Goal: Task Accomplishment & Management: Use online tool/utility

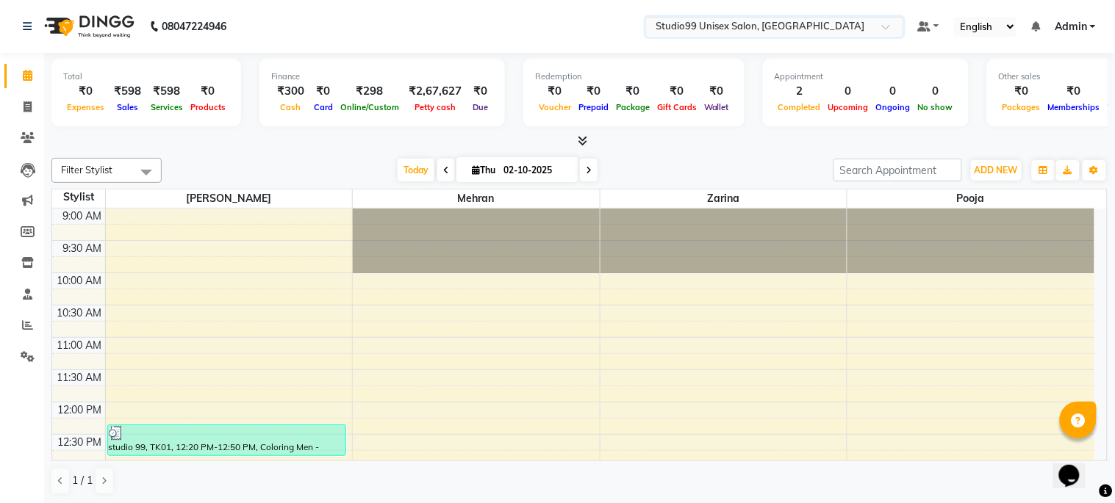
scroll to position [331, 0]
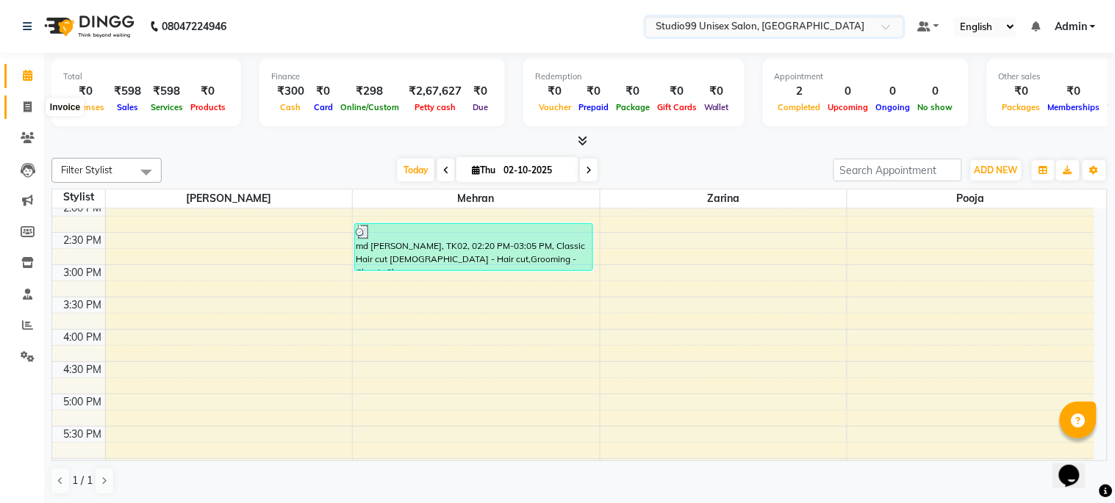
click at [30, 104] on icon at bounding box center [28, 106] width 8 height 11
select select "service"
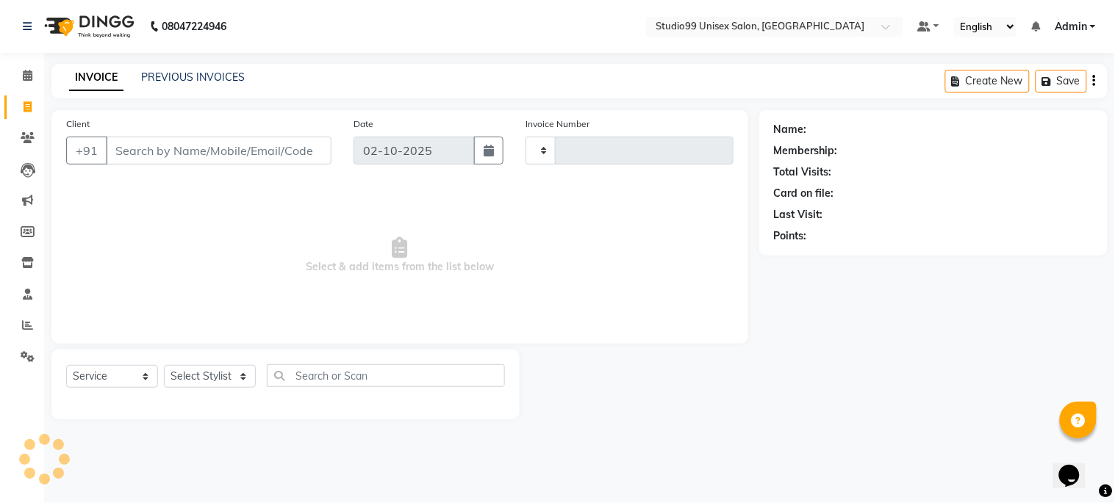
type input "1266"
select select "6061"
type input "8521923437"
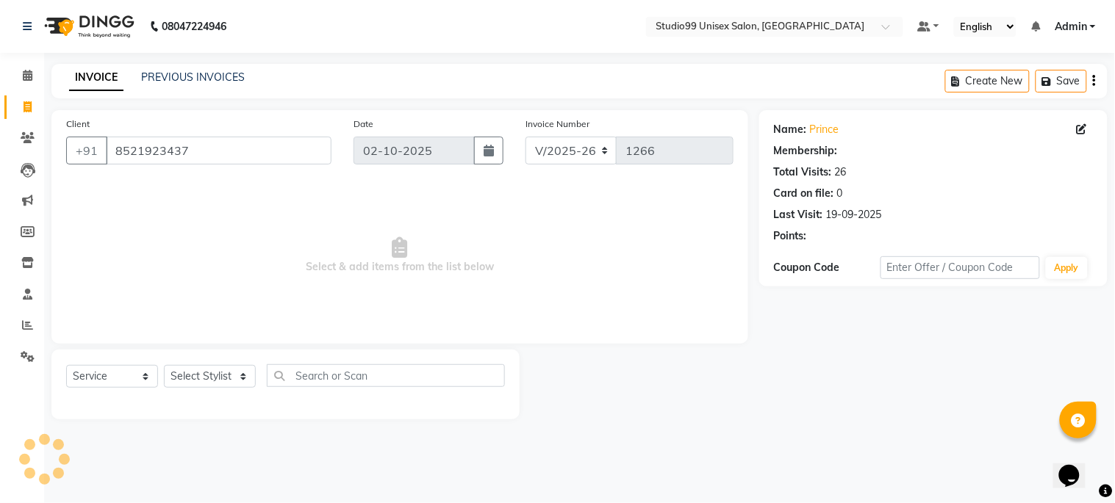
select select "1: Object"
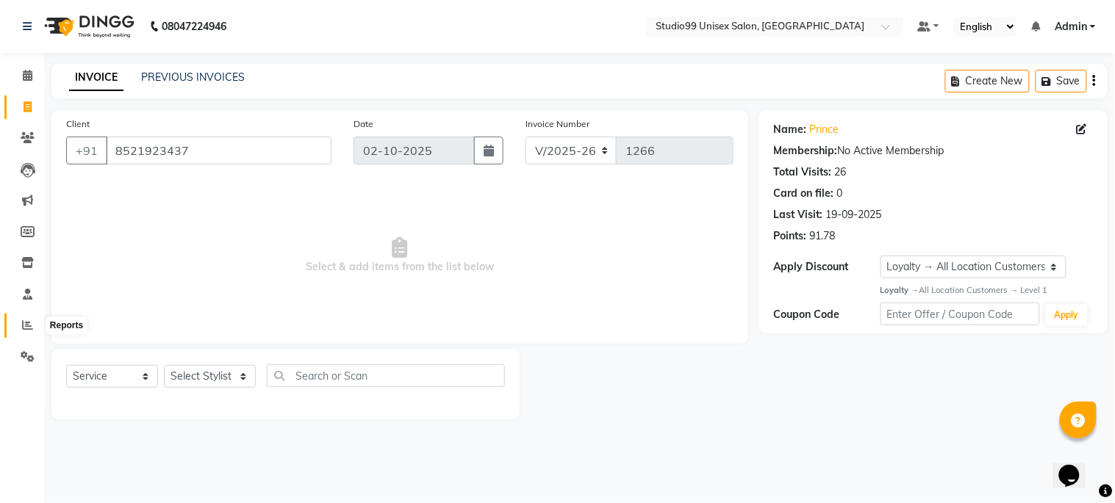
click at [23, 321] on icon at bounding box center [27, 325] width 11 height 11
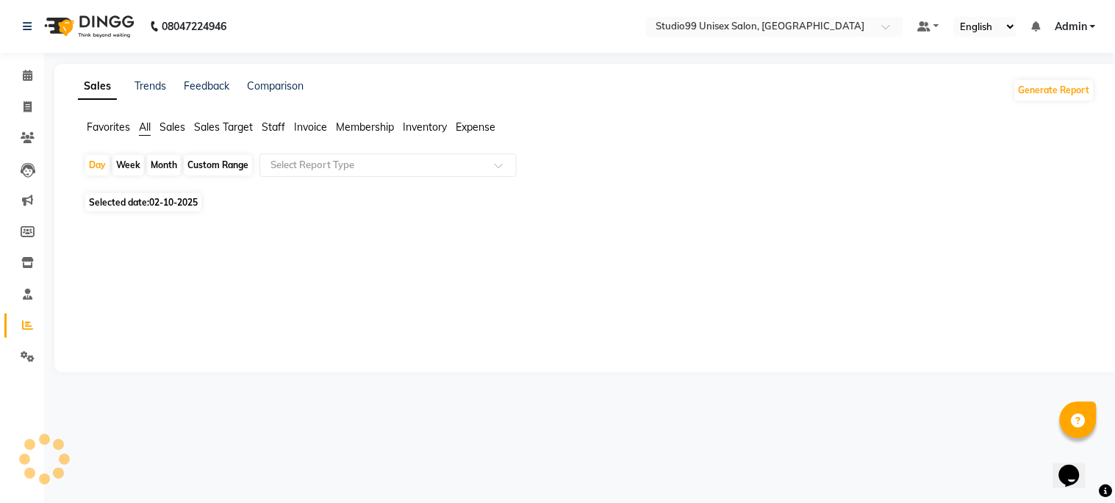
click at [163, 125] on span "Sales" at bounding box center [172, 127] width 26 height 13
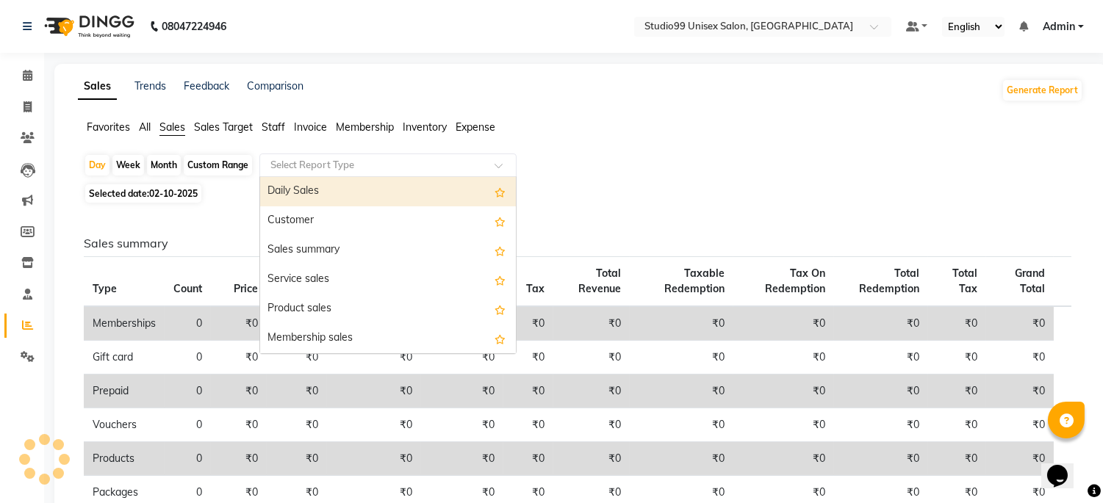
click at [326, 162] on input "text" at bounding box center [373, 165] width 212 height 15
click at [332, 196] on div "Daily Sales" at bounding box center [388, 191] width 256 height 29
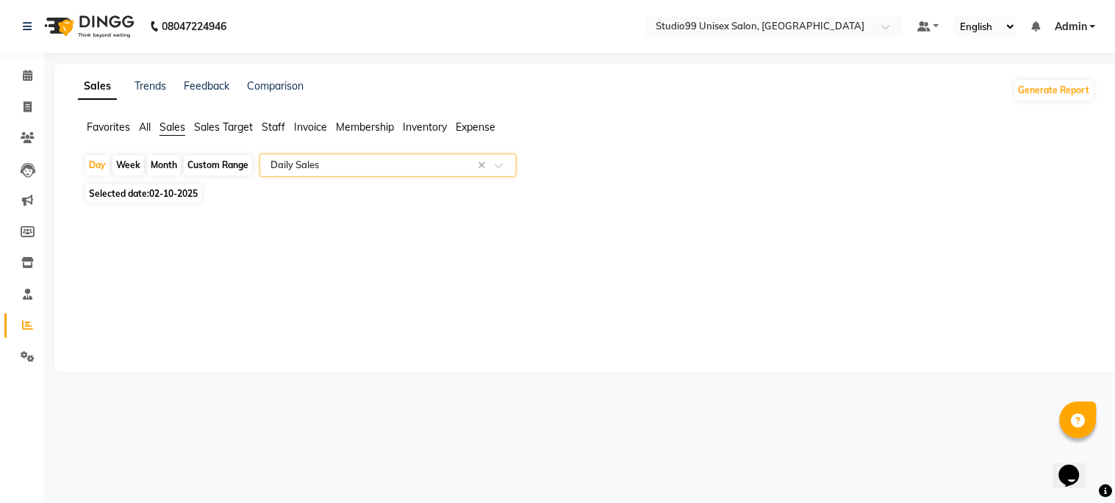
select select "csv"
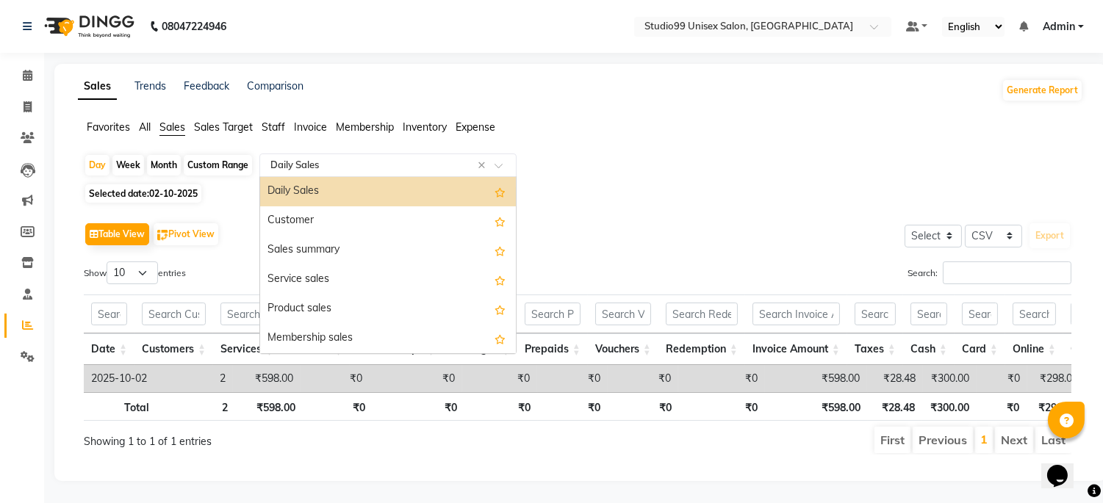
click at [339, 163] on input "text" at bounding box center [373, 165] width 212 height 15
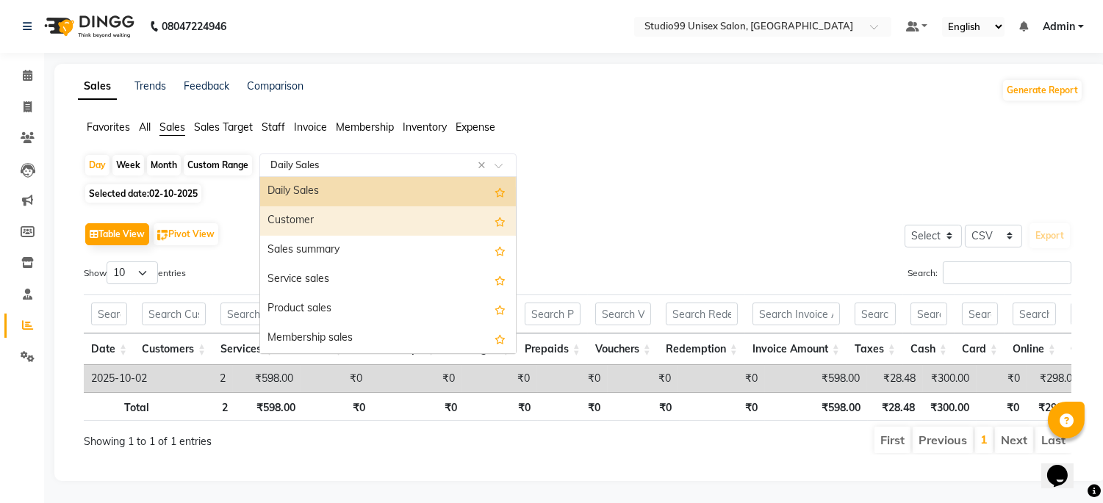
click at [339, 215] on div "Customer" at bounding box center [388, 220] width 256 height 29
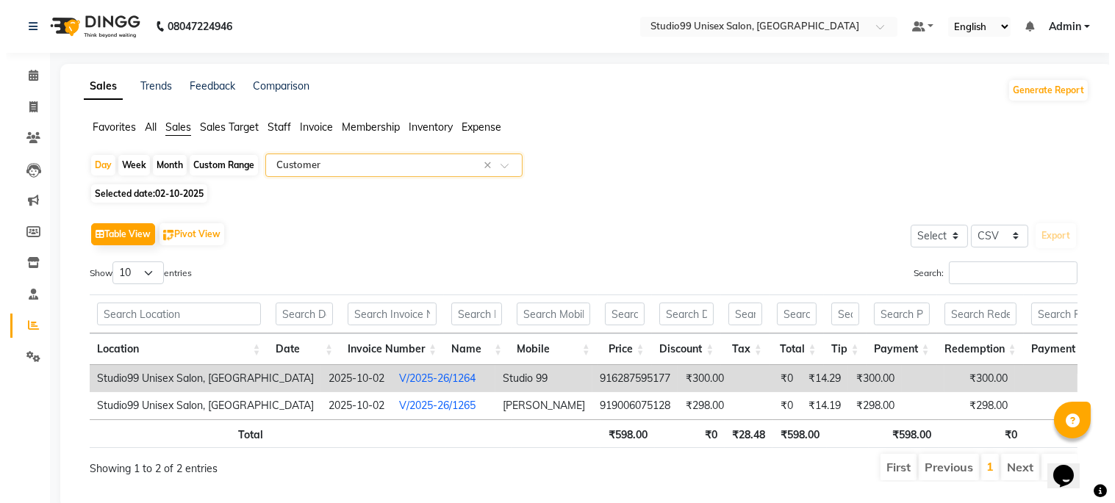
scroll to position [52, 0]
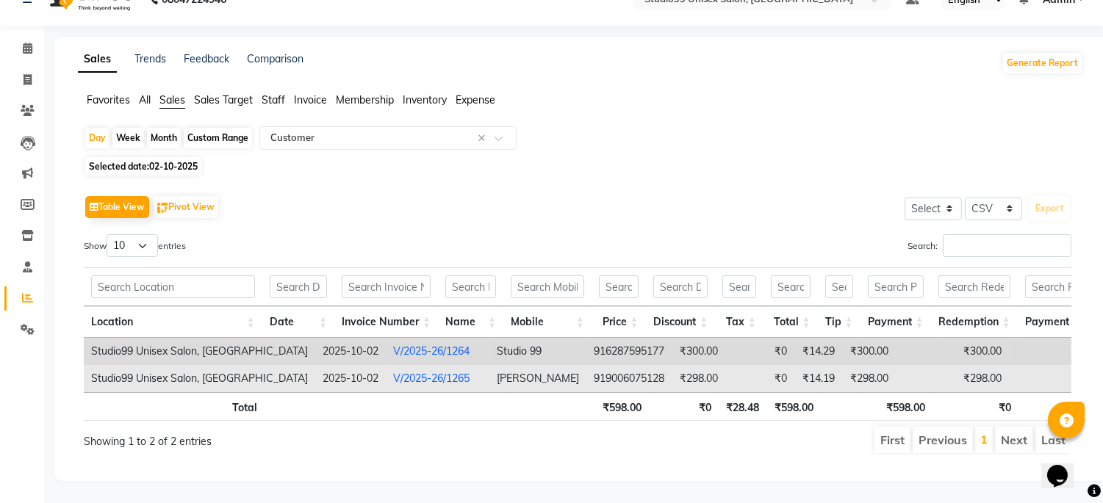
click at [393, 372] on link "V/2025-26/1265" at bounding box center [431, 378] width 76 height 13
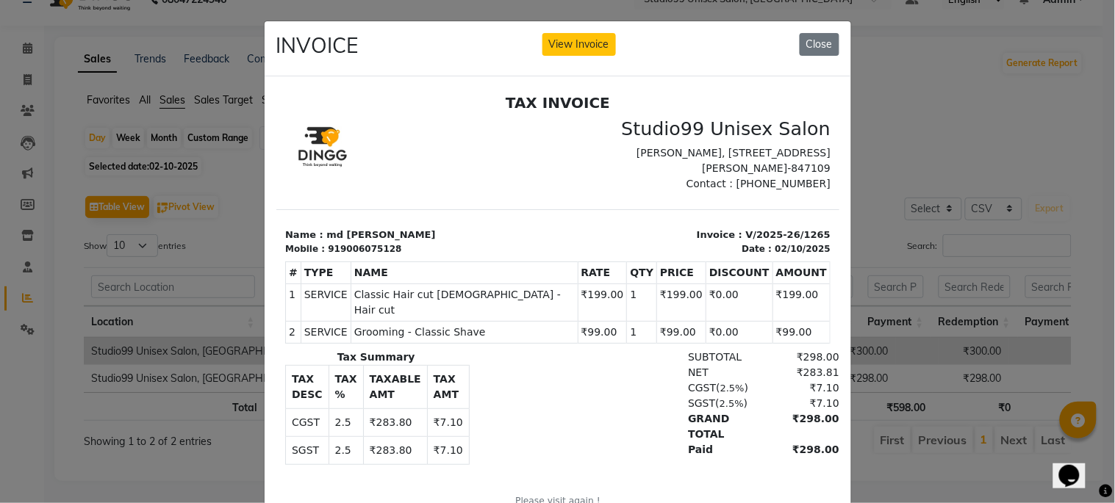
scroll to position [0, 0]
click at [832, 37] on button "Close" at bounding box center [820, 44] width 40 height 23
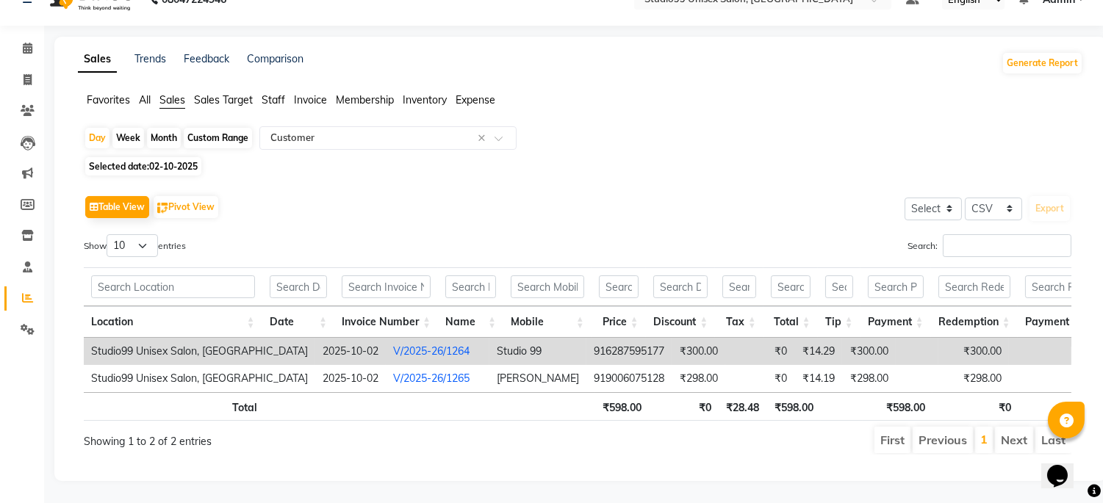
click at [409, 345] on link "V/2025-26/1264" at bounding box center [431, 351] width 76 height 13
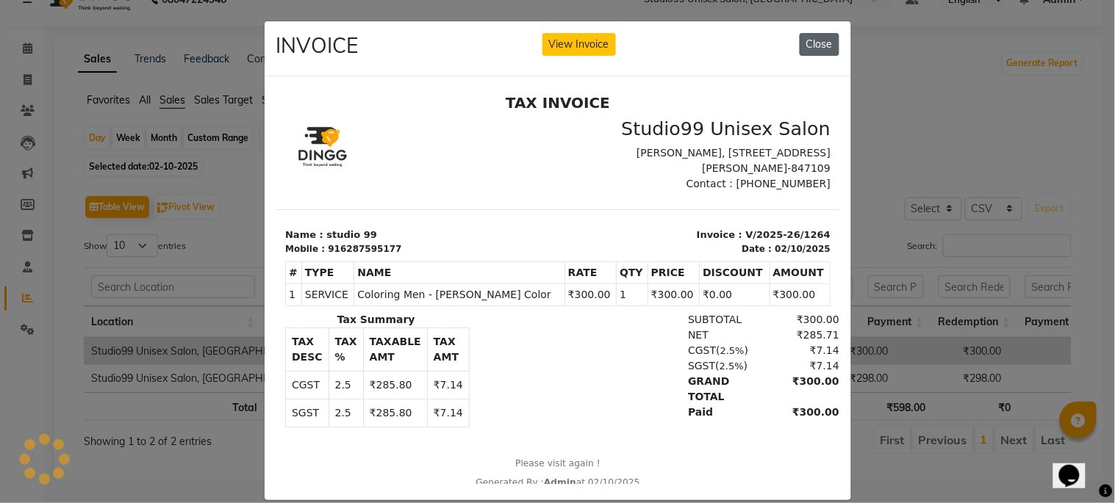
click at [813, 48] on button "Close" at bounding box center [820, 44] width 40 height 23
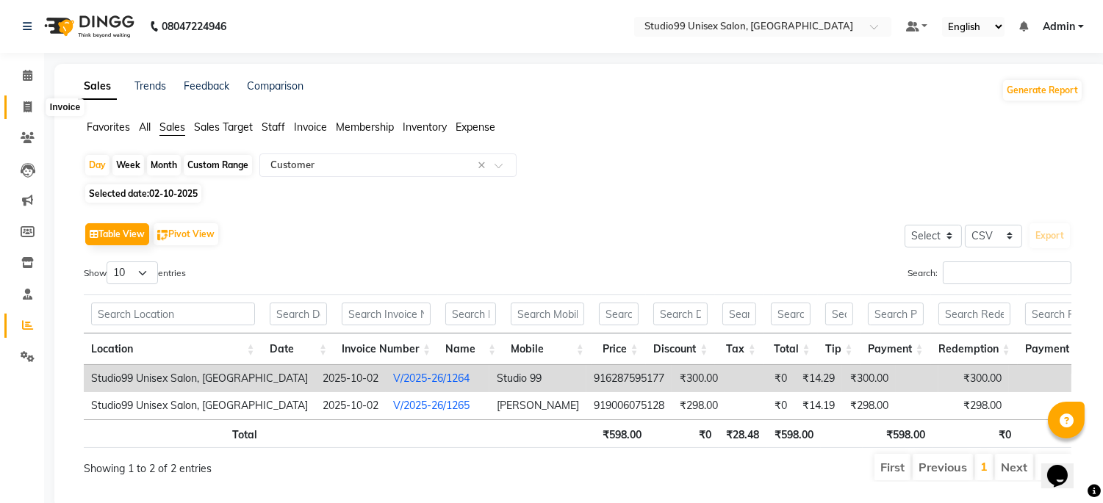
click at [19, 115] on span at bounding box center [28, 107] width 26 height 17
select select "service"
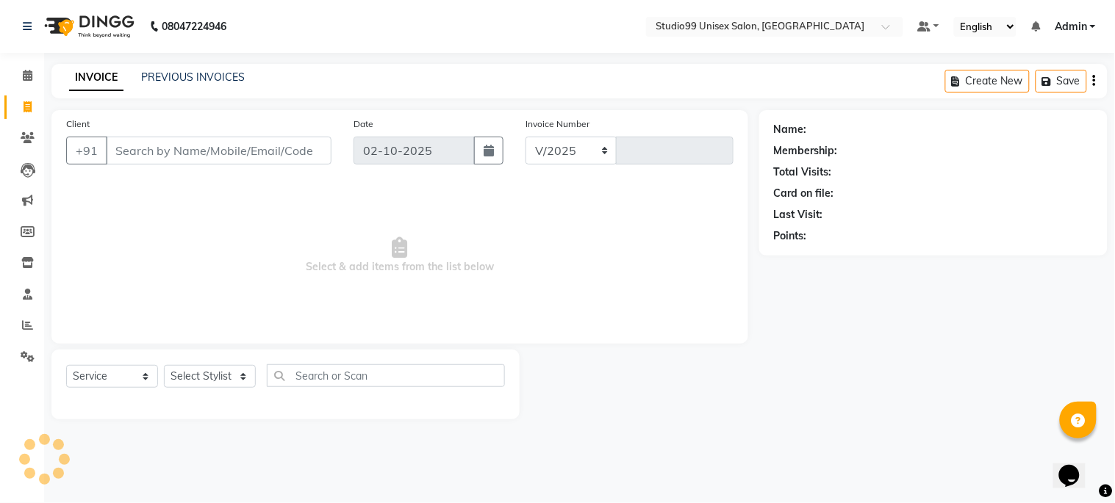
select select "6061"
type input "1266"
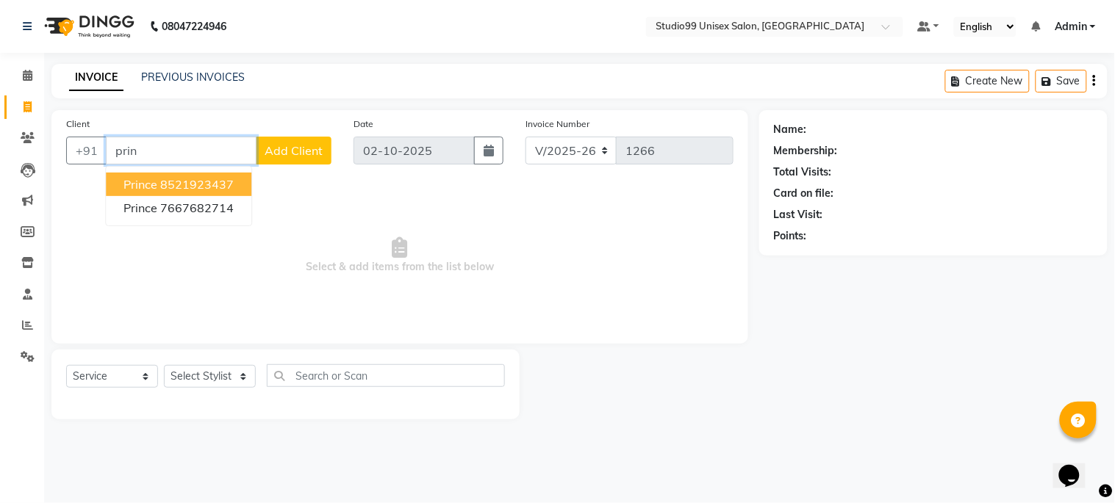
click at [220, 182] on ngb-highlight "8521923437" at bounding box center [196, 184] width 73 height 15
type input "8521923437"
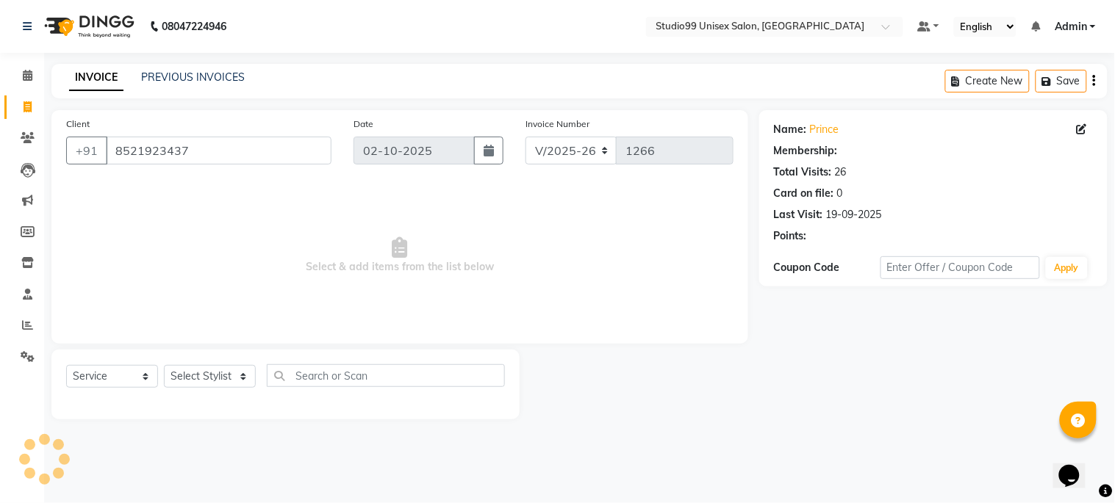
select select "1: Object"
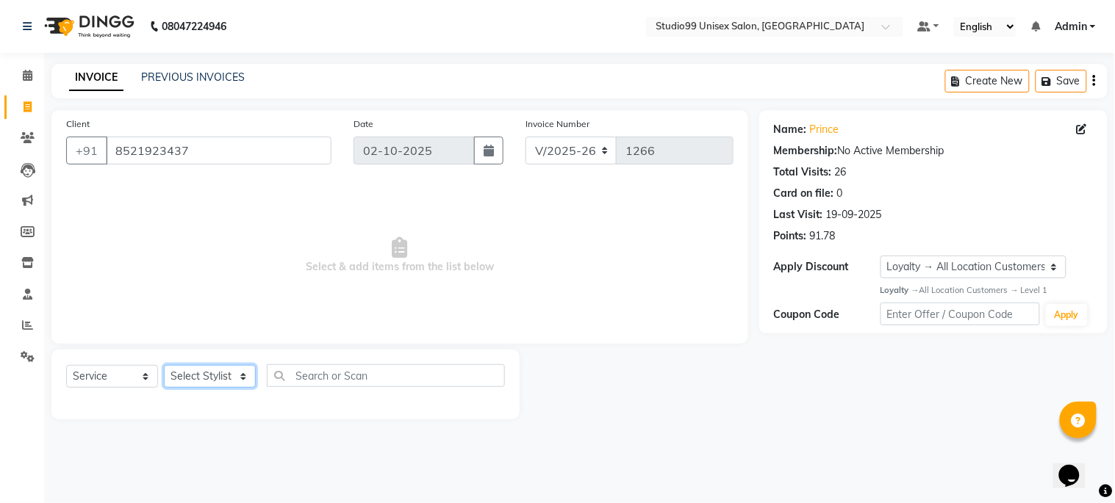
click at [212, 371] on select "Select Stylist Admin [PERSON_NAME] pooja Shankar [PERSON_NAME]" at bounding box center [210, 376] width 92 height 23
select select "45042"
click at [164, 366] on select "Select Stylist Admin [PERSON_NAME] pooja Shankar [PERSON_NAME]" at bounding box center [210, 376] width 92 height 23
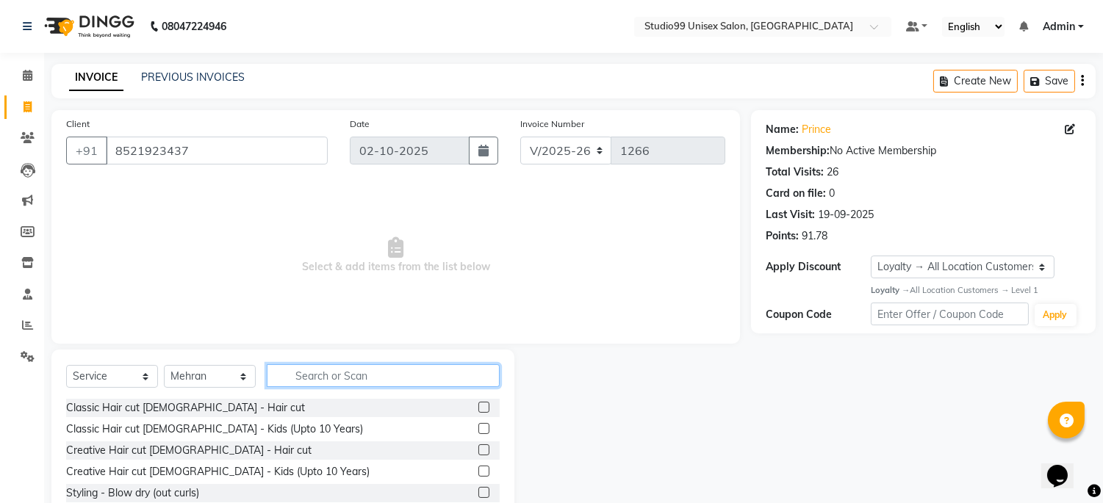
click at [328, 386] on input "text" at bounding box center [383, 375] width 233 height 23
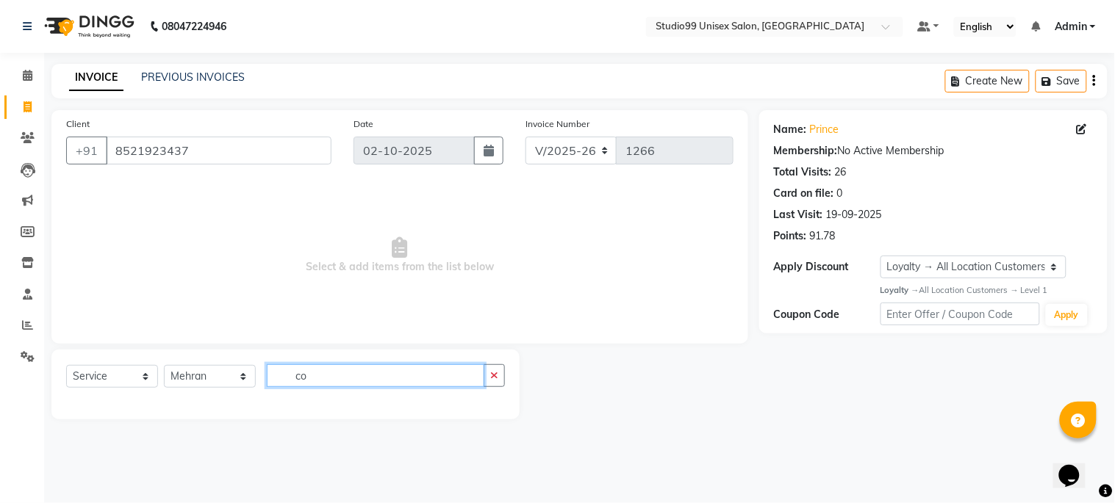
type input "c"
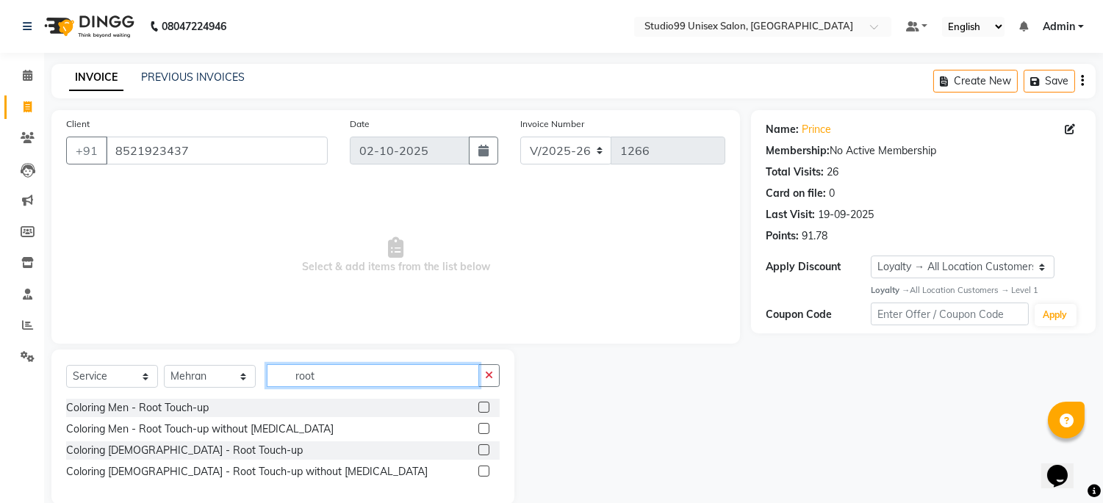
type input "root"
click at [485, 407] on label at bounding box center [483, 407] width 11 height 11
click at [485, 407] on input "checkbox" at bounding box center [483, 408] width 10 height 10
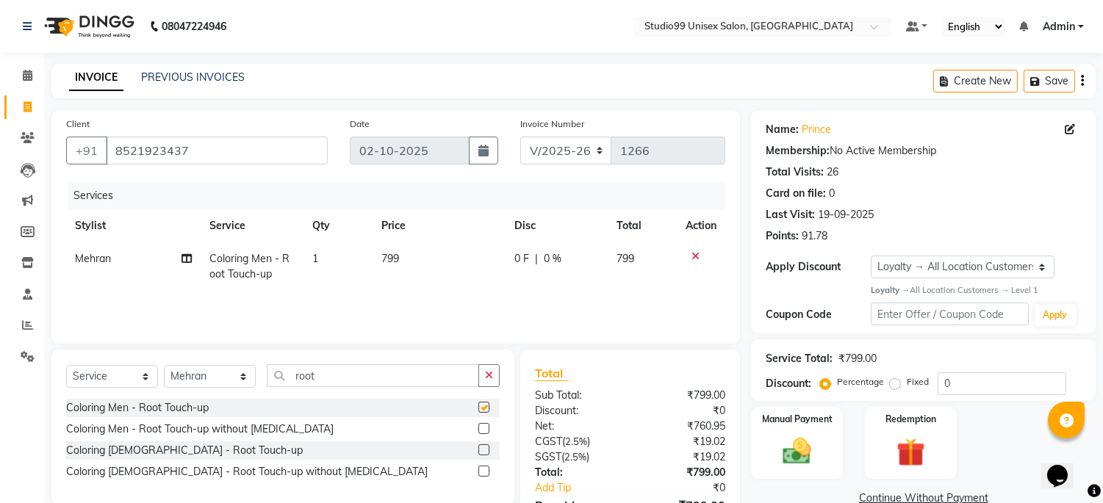
checkbox input "false"
drag, startPoint x: 989, startPoint y: 381, endPoint x: 789, endPoint y: 382, distance: 199.9
click at [787, 385] on div "Discount: Percentage Fixed 0" at bounding box center [923, 384] width 315 height 23
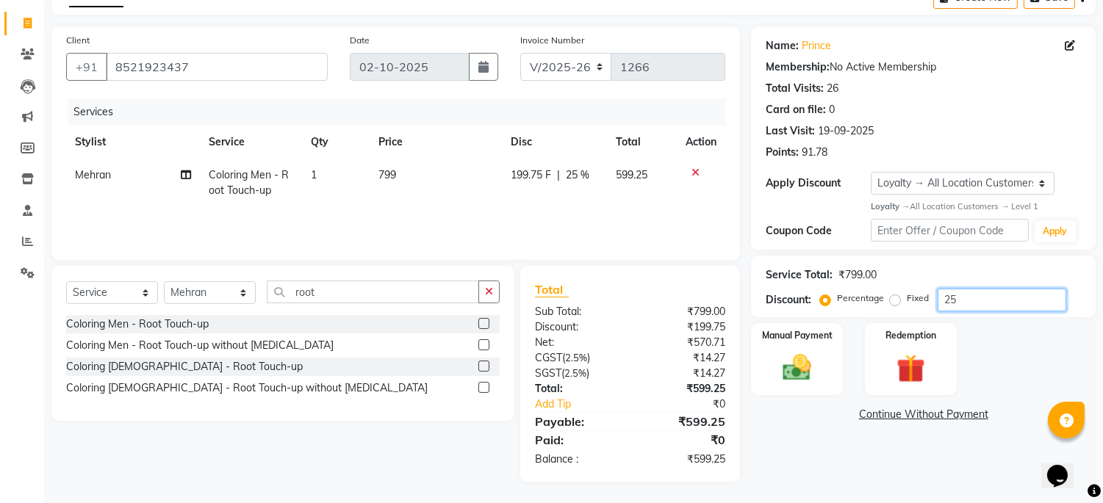
type input "25"
click at [788, 467] on div "Name: Prince Membership: No Active Membership Total Visits: 26 Card on file: 0 …" at bounding box center [929, 254] width 356 height 456
click at [821, 353] on div "Manual Payment" at bounding box center [798, 359] width 96 height 75
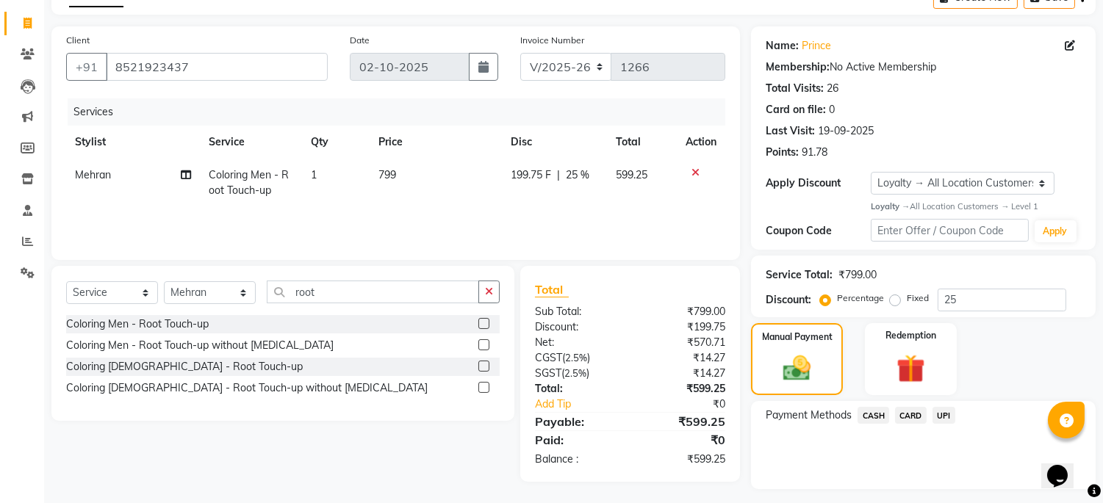
click at [938, 413] on span "UPI" at bounding box center [944, 415] width 23 height 17
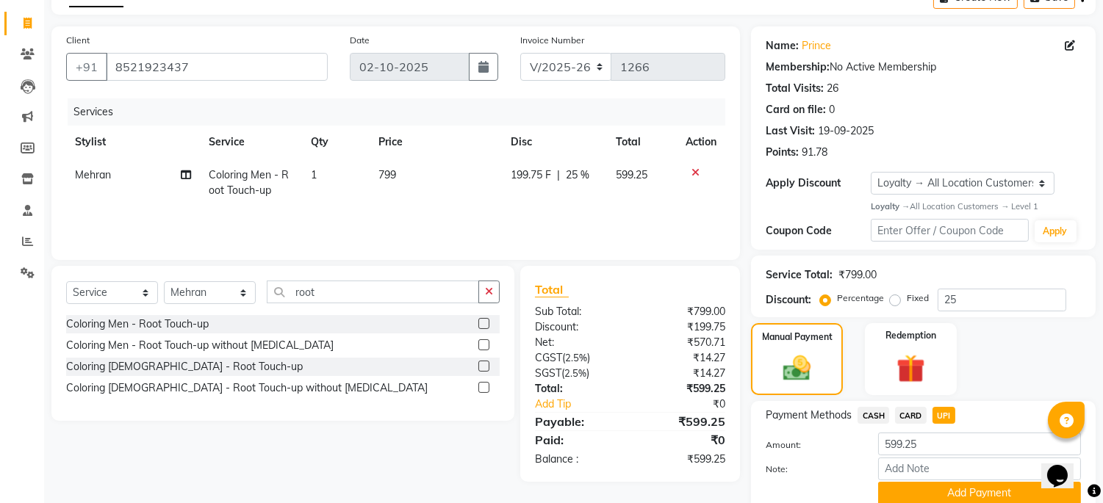
scroll to position [143, 0]
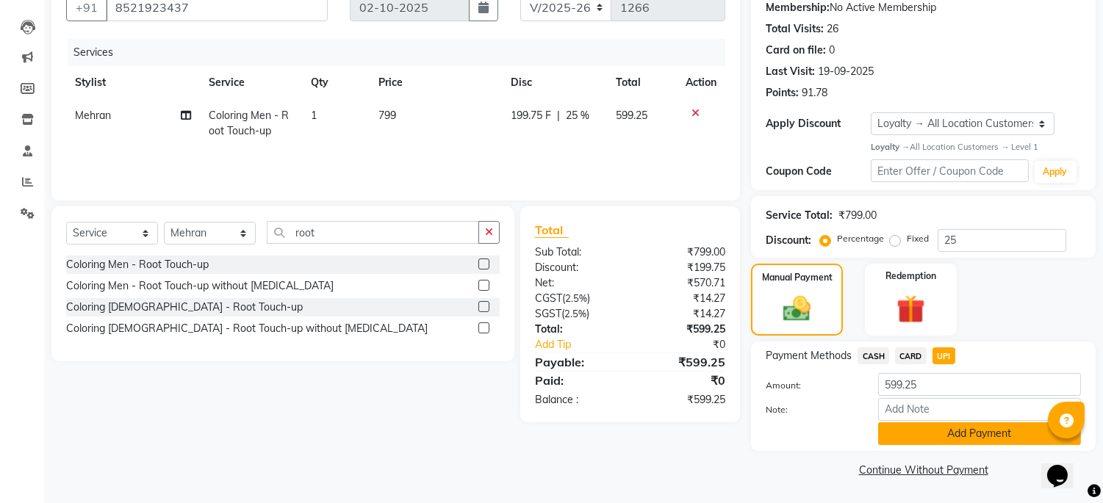
click at [946, 442] on button "Add Payment" at bounding box center [979, 434] width 203 height 23
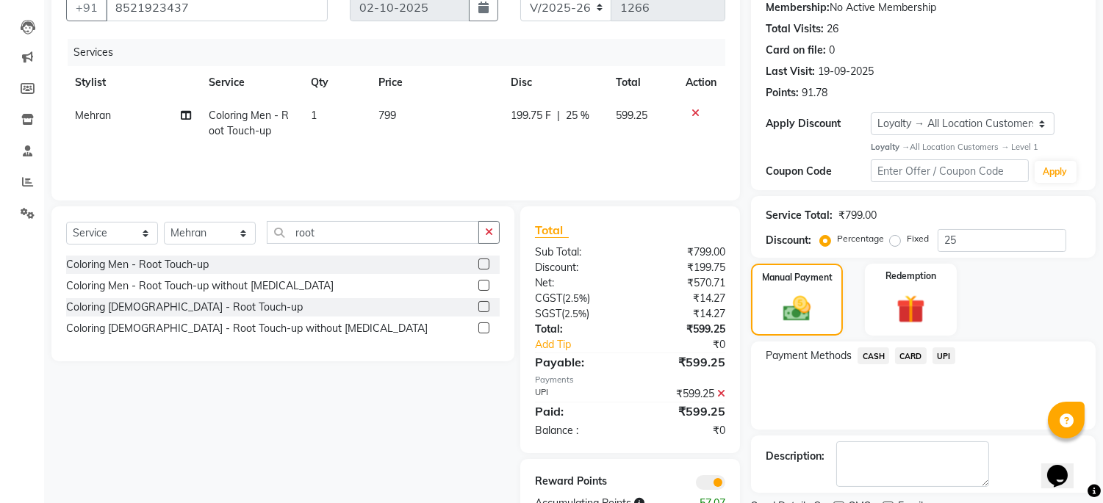
scroll to position [204, 0]
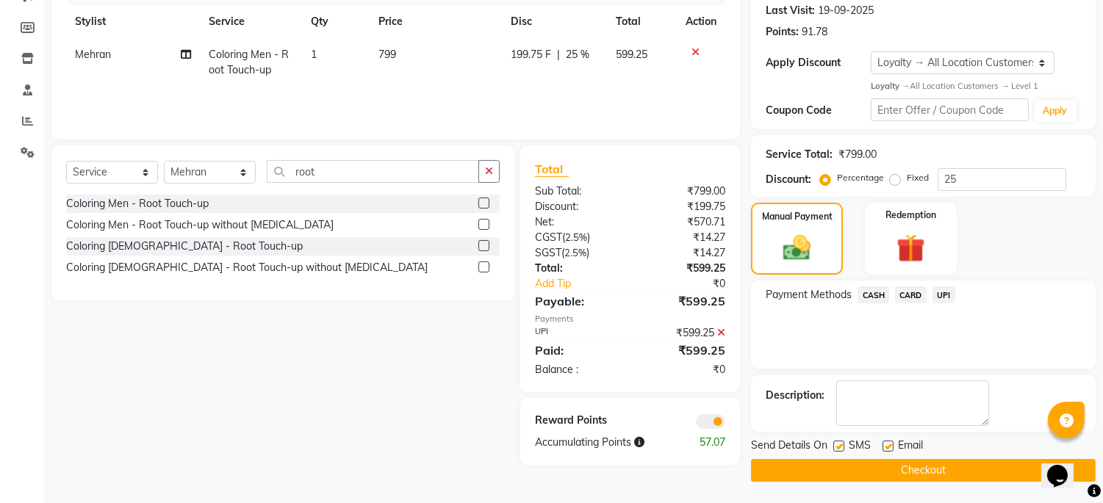
click at [863, 467] on button "Checkout" at bounding box center [923, 470] width 345 height 23
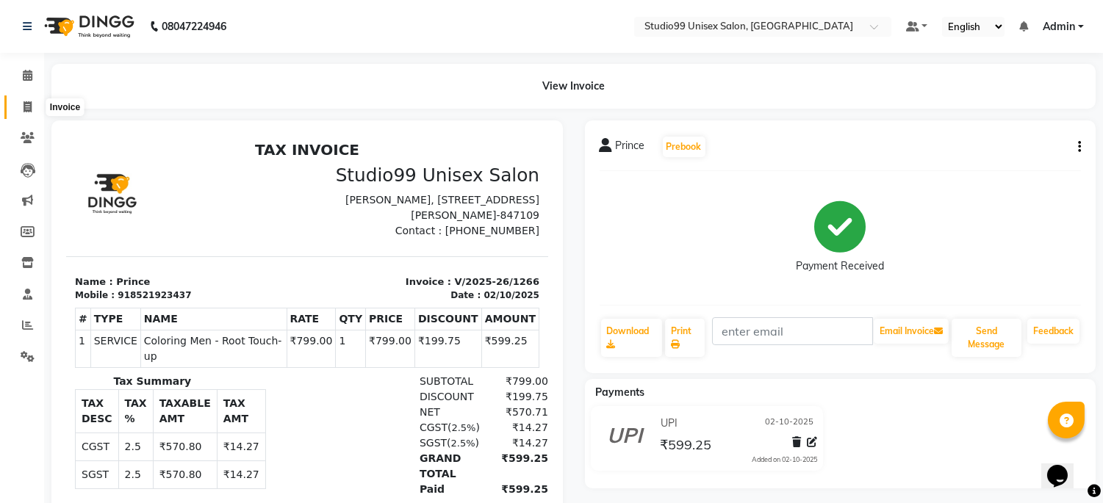
click at [24, 108] on icon at bounding box center [28, 106] width 8 height 11
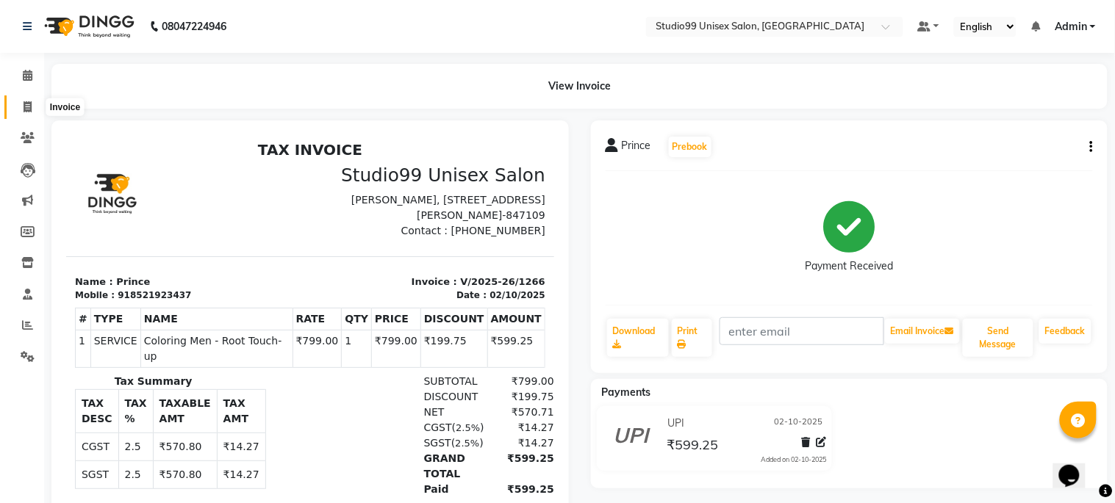
select select "service"
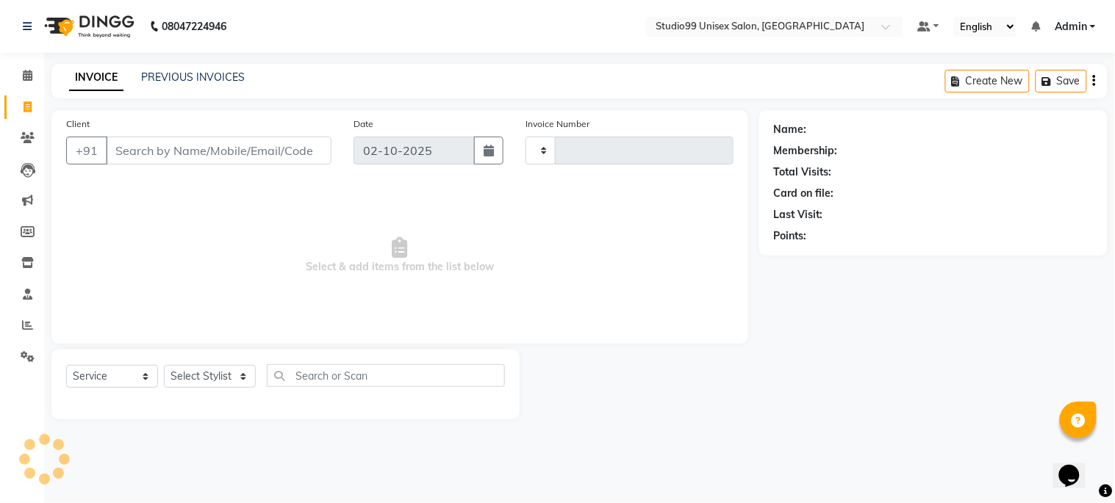
type input "1267"
select select "6061"
click at [23, 323] on icon at bounding box center [27, 325] width 11 height 11
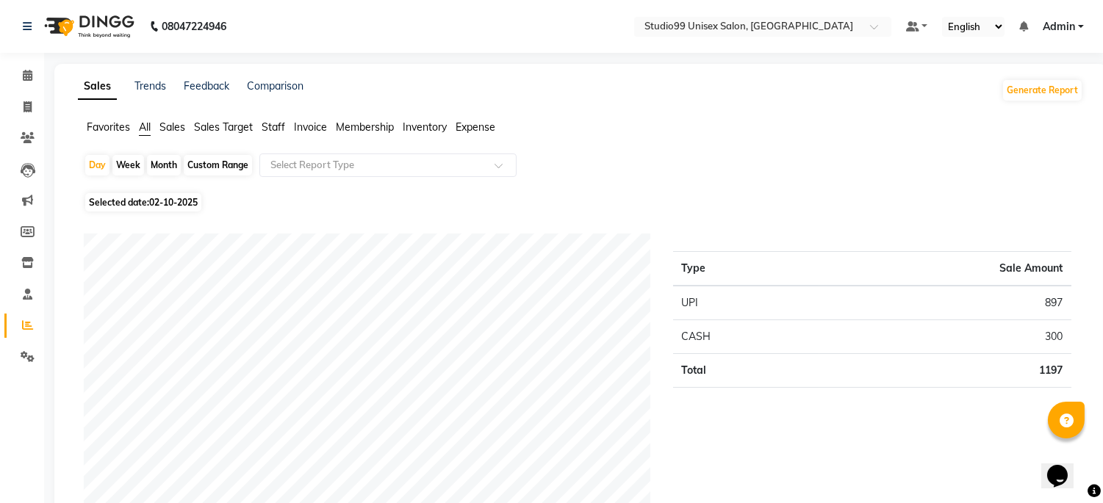
click at [168, 120] on li "Sales" at bounding box center [172, 127] width 26 height 15
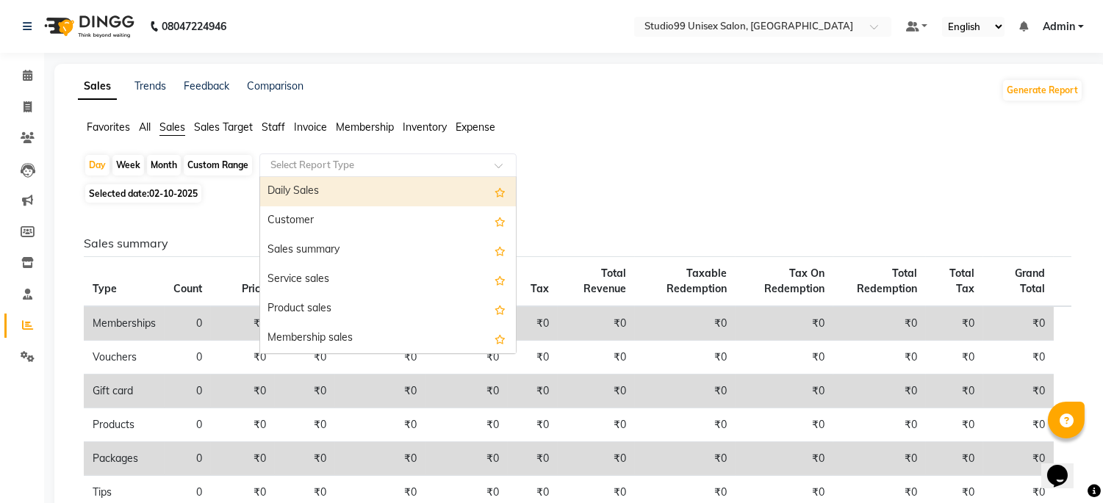
click at [370, 169] on input "text" at bounding box center [373, 165] width 212 height 15
click at [364, 186] on div "Daily Sales" at bounding box center [388, 191] width 256 height 29
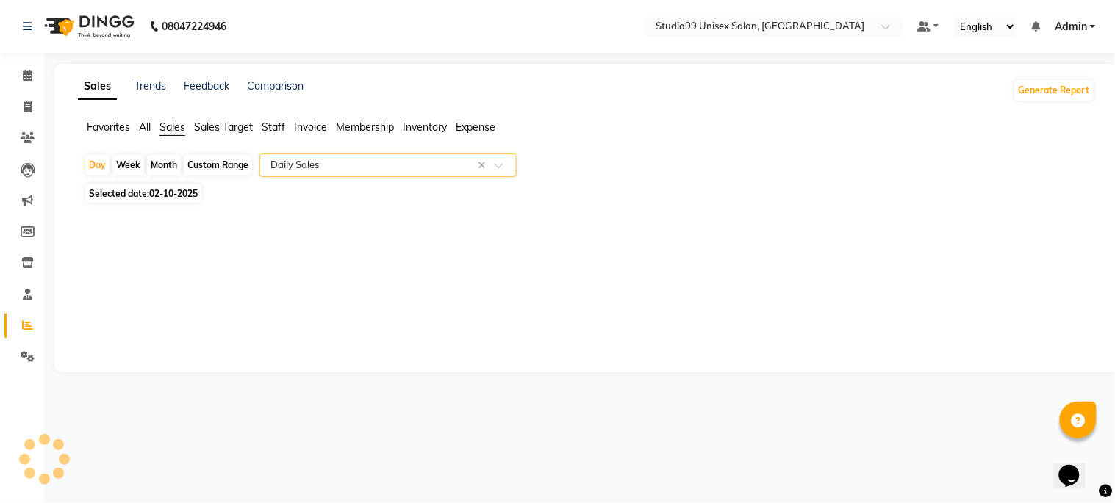
select select "csv"
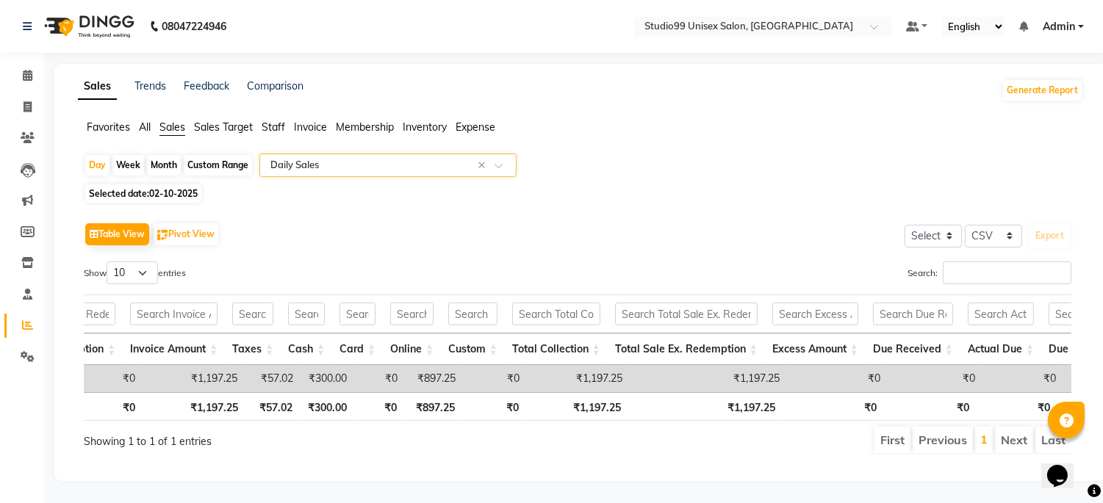
scroll to position [0, 605]
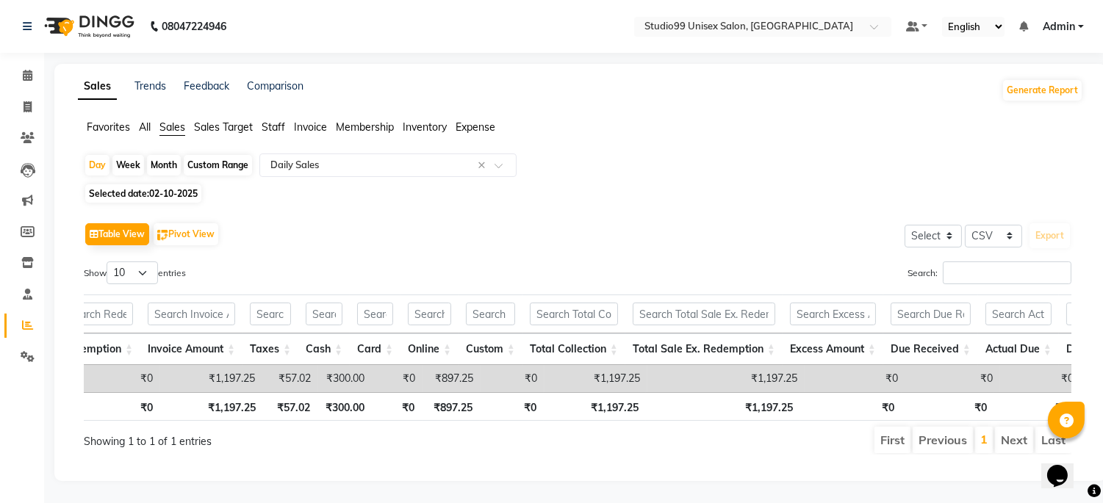
click at [558, 219] on div "Table View Pivot View Select Select CSV PDF Export" at bounding box center [578, 234] width 988 height 31
click at [30, 101] on icon at bounding box center [28, 106] width 8 height 11
select select "service"
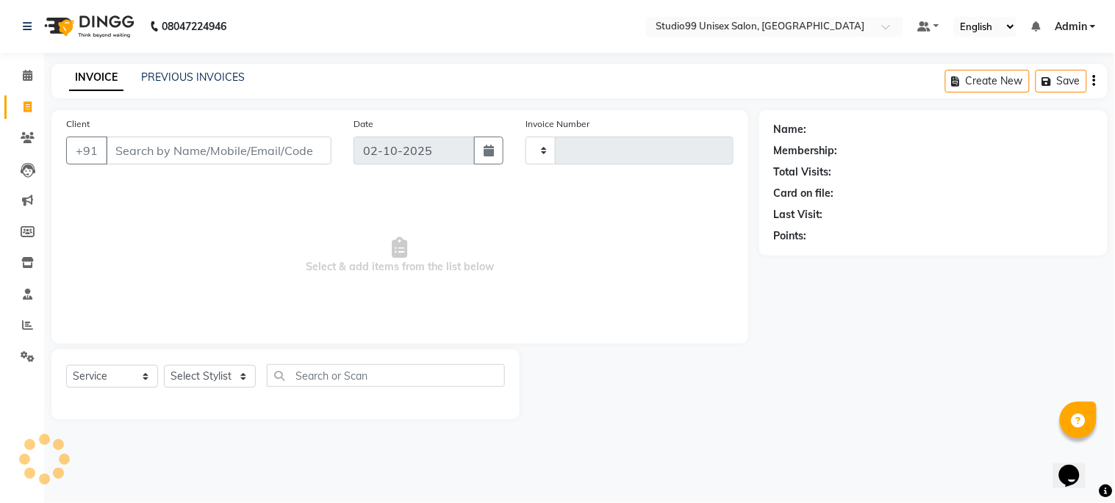
type input "1267"
select select "6061"
